Goal: Find specific page/section: Find specific page/section

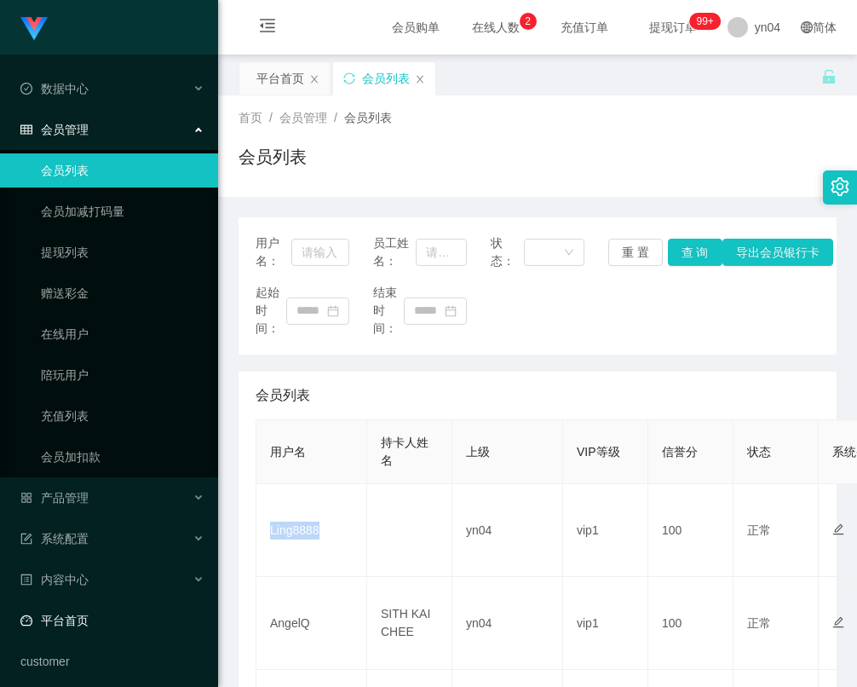
click at [89, 606] on link "平台首页" at bounding box center [112, 620] width 184 height 34
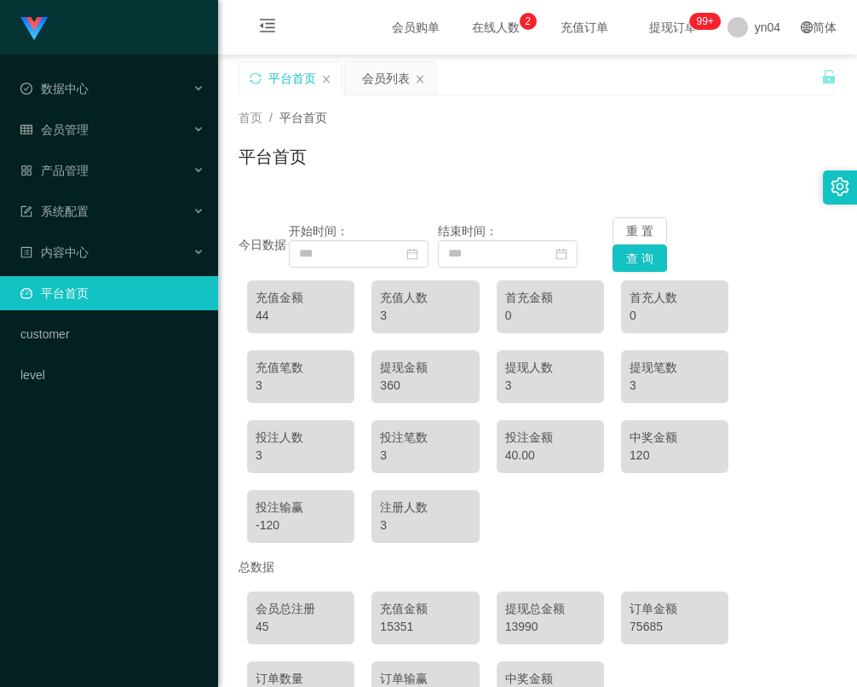
scroll to position [115, 0]
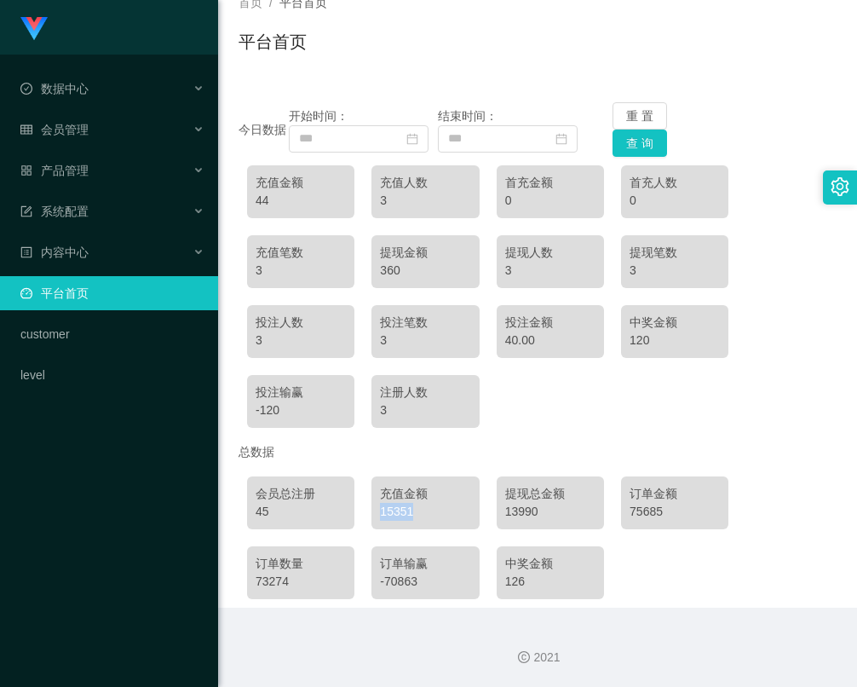
drag, startPoint x: 371, startPoint y: 515, endPoint x: 429, endPoint y: 512, distance: 58.9
click at [429, 512] on div "充值金额 15351" at bounding box center [424, 502] width 107 height 53
click at [422, 512] on div "15351" at bounding box center [425, 512] width 90 height 18
click at [568, 389] on div "充值金额 44 充值人数 3 首充金额 0 首充人数 0 充值笔数 3 提现金额 360 提现人数 3 提现笔数 3 投注人数 3 投注笔数 3 投注金额 4…" at bounding box center [538, 296] width 598 height 279
drag, startPoint x: 503, startPoint y: 515, endPoint x: 559, endPoint y: 515, distance: 56.2
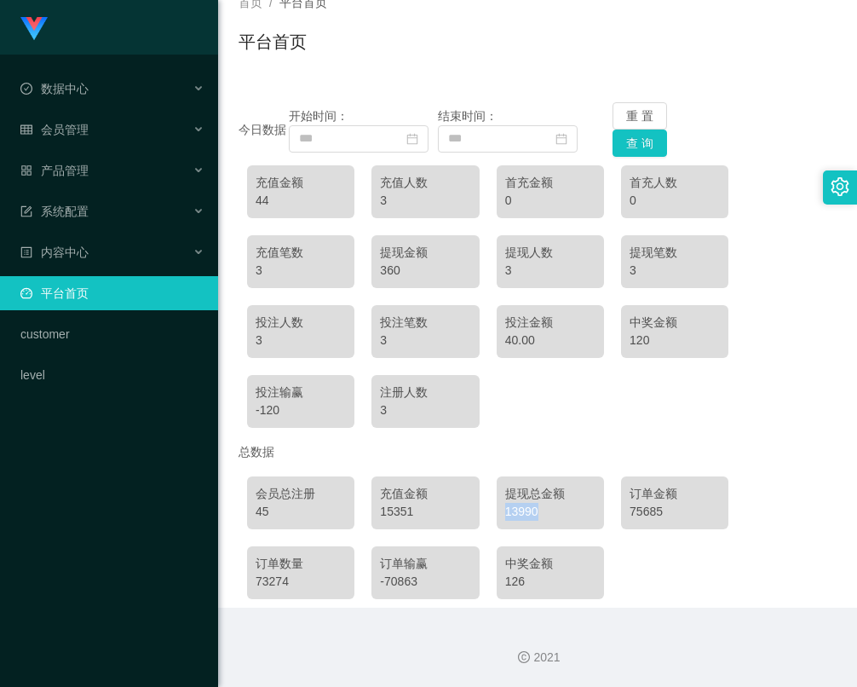
click at [559, 515] on div "13990" at bounding box center [550, 512] width 90 height 18
click at [531, 508] on div "13990" at bounding box center [550, 512] width 90 height 18
click at [516, 510] on div "13990" at bounding box center [550, 512] width 90 height 18
drag, startPoint x: 379, startPoint y: 511, endPoint x: 423, endPoint y: 509, distance: 44.4
click at [423, 509] on div "15351" at bounding box center [425, 512] width 90 height 18
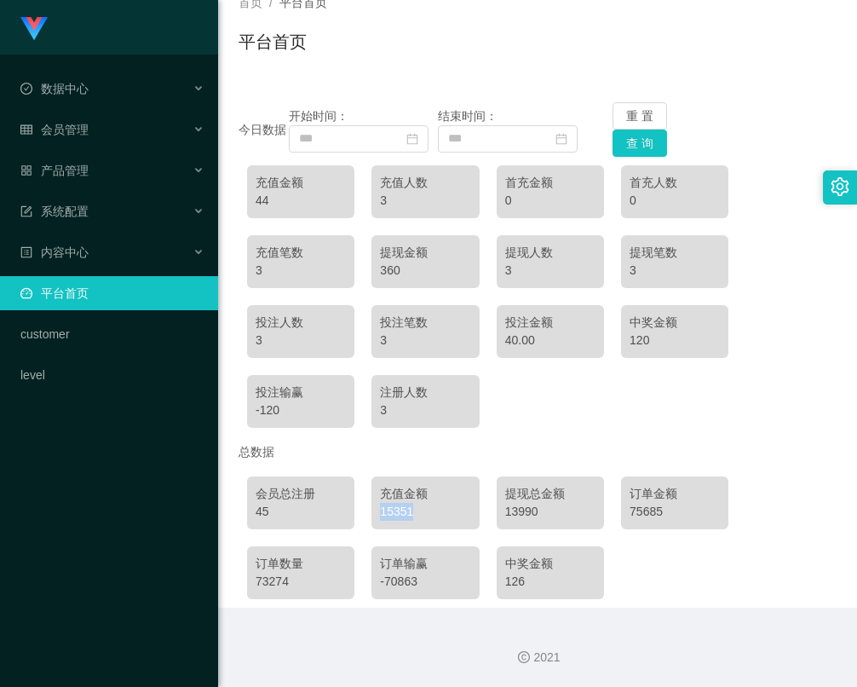
click at [423, 508] on div "15351" at bounding box center [425, 512] width 90 height 18
drag, startPoint x: 407, startPoint y: 513, endPoint x: 380, endPoint y: 511, distance: 27.3
click at [380, 511] on div "15351" at bounding box center [425, 512] width 90 height 18
click at [423, 521] on div "充值金额 15351" at bounding box center [424, 502] width 107 height 53
drag, startPoint x: 414, startPoint y: 509, endPoint x: 378, endPoint y: 509, distance: 35.8
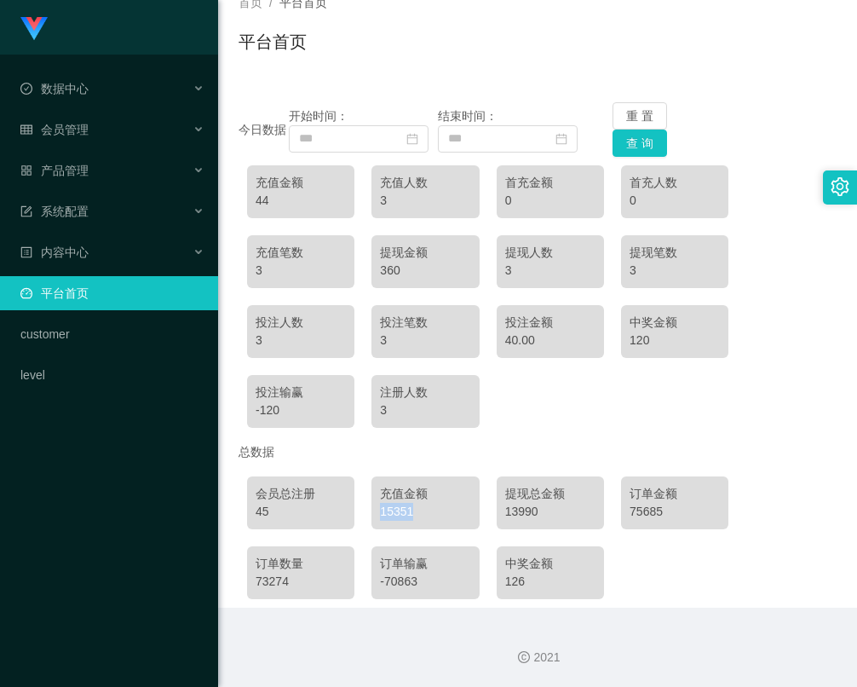
click at [380, 509] on div "15351" at bounding box center [425, 512] width 90 height 18
click at [418, 515] on div "15351" at bounding box center [425, 512] width 90 height 18
